Goal: Information Seeking & Learning: Learn about a topic

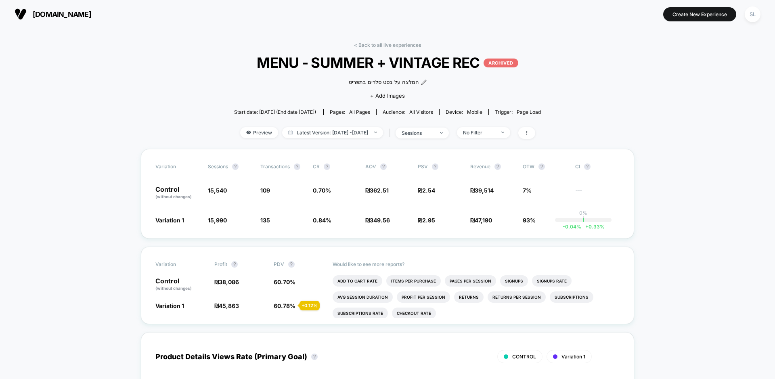
click at [54, 17] on span "[DOMAIN_NAME]" at bounding box center [62, 14] width 59 height 8
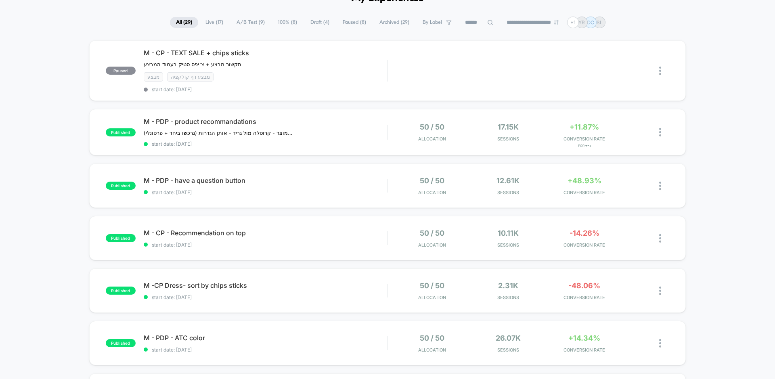
scroll to position [48, 0]
click at [571, 178] on span "+48.93%" at bounding box center [584, 180] width 34 height 8
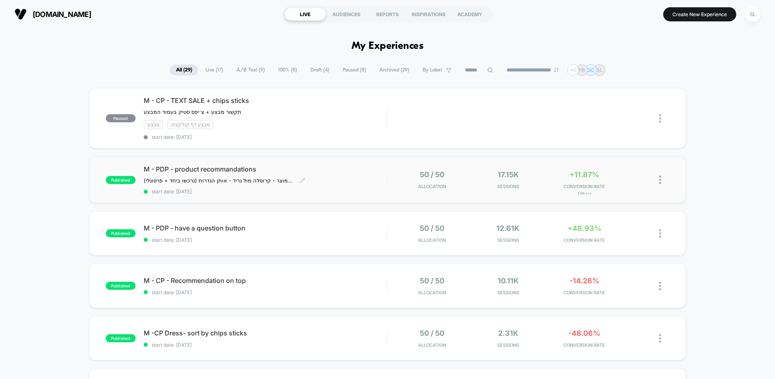
click at [365, 188] on span "start date: [DATE]" at bounding box center [265, 191] width 243 height 6
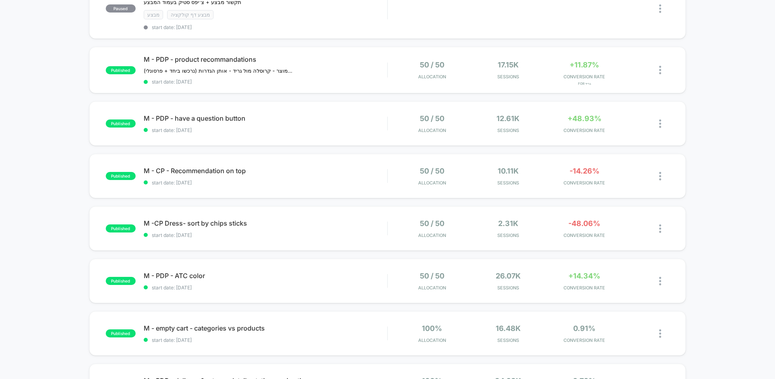
scroll to position [111, 0]
click at [418, 284] on span "Allocation" at bounding box center [432, 287] width 28 height 6
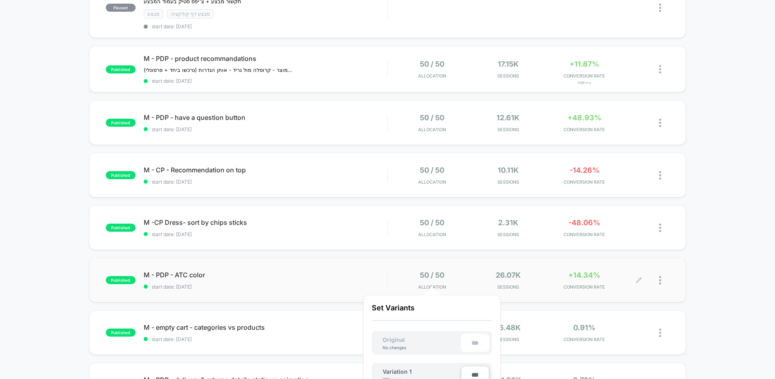
click at [372, 279] on div "M - PDP - ATC color start date: [DATE]" at bounding box center [265, 280] width 243 height 19
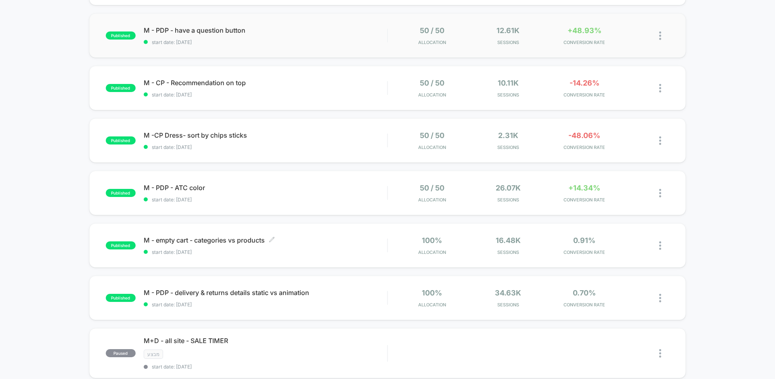
scroll to position [199, 0]
click at [320, 91] on span "start date: [DATE]" at bounding box center [265, 94] width 243 height 6
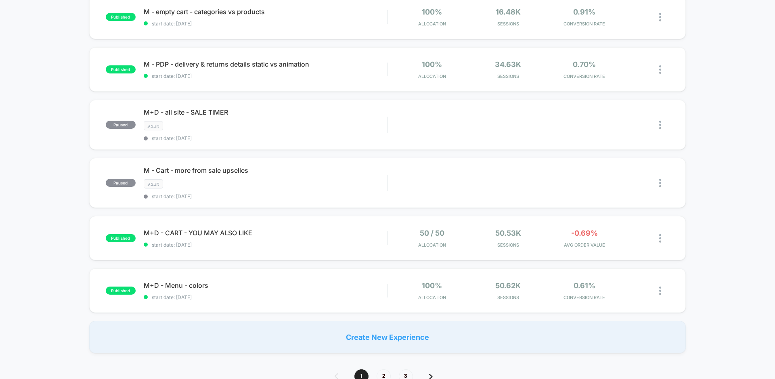
scroll to position [428, 0]
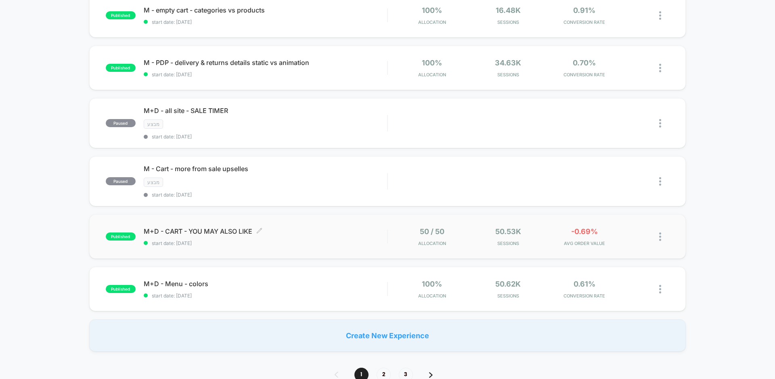
click at [324, 233] on div "M+D - CART - YOU MAY ALSO LIKE Click to edit experience details Click to edit e…" at bounding box center [265, 236] width 243 height 19
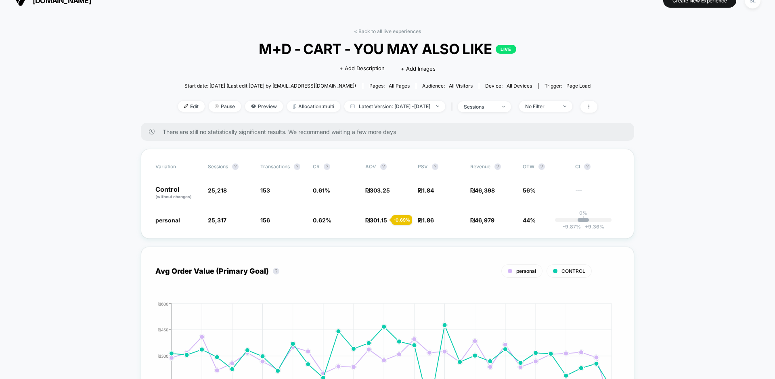
scroll to position [18, 0]
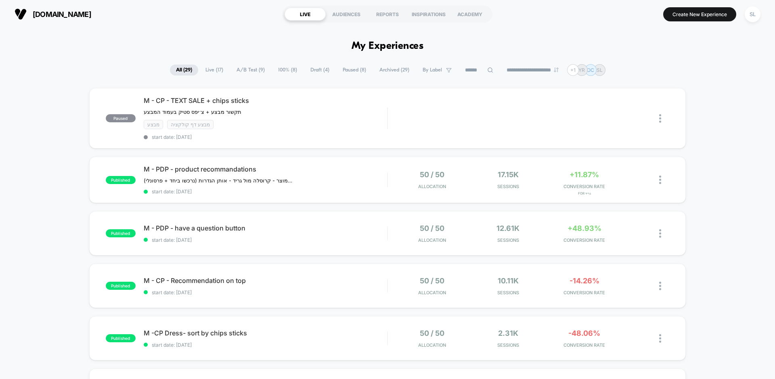
click at [243, 72] on span "A/B Test ( 9 )" at bounding box center [250, 70] width 40 height 11
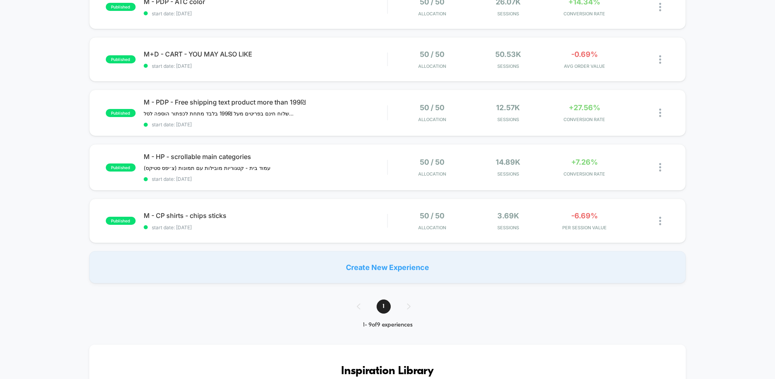
scroll to position [311, 0]
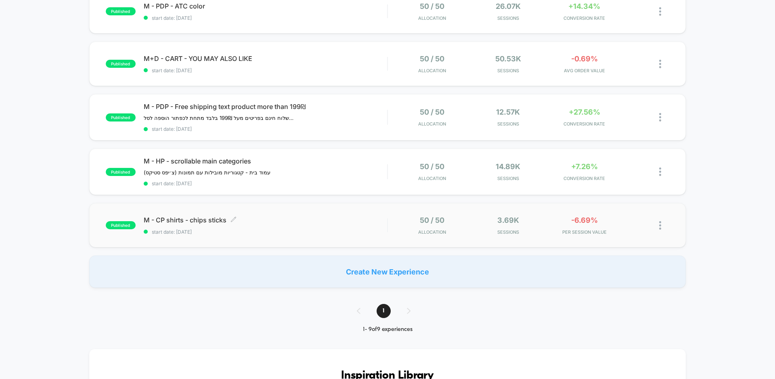
click at [272, 231] on span "start date: [DATE]" at bounding box center [265, 232] width 243 height 6
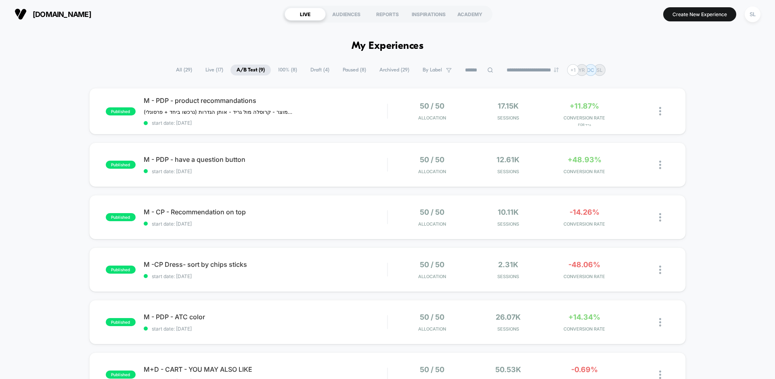
scroll to position [46, 0]
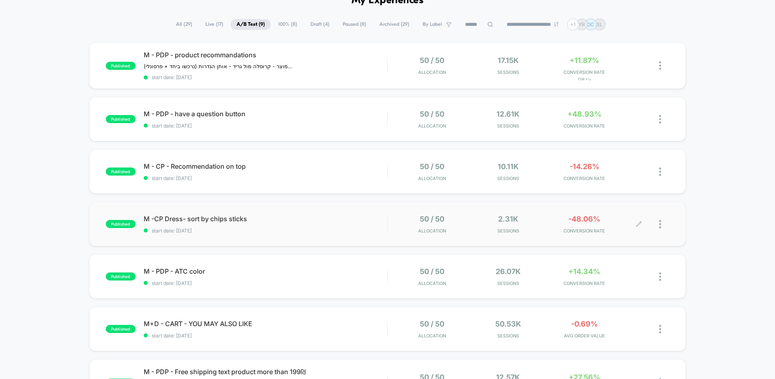
click at [392, 218] on div "50 / 50 Allocation 2.31k Sessions -48.06% CONVERSION RATE" at bounding box center [528, 224] width 281 height 19
